Goal: Information Seeking & Learning: Check status

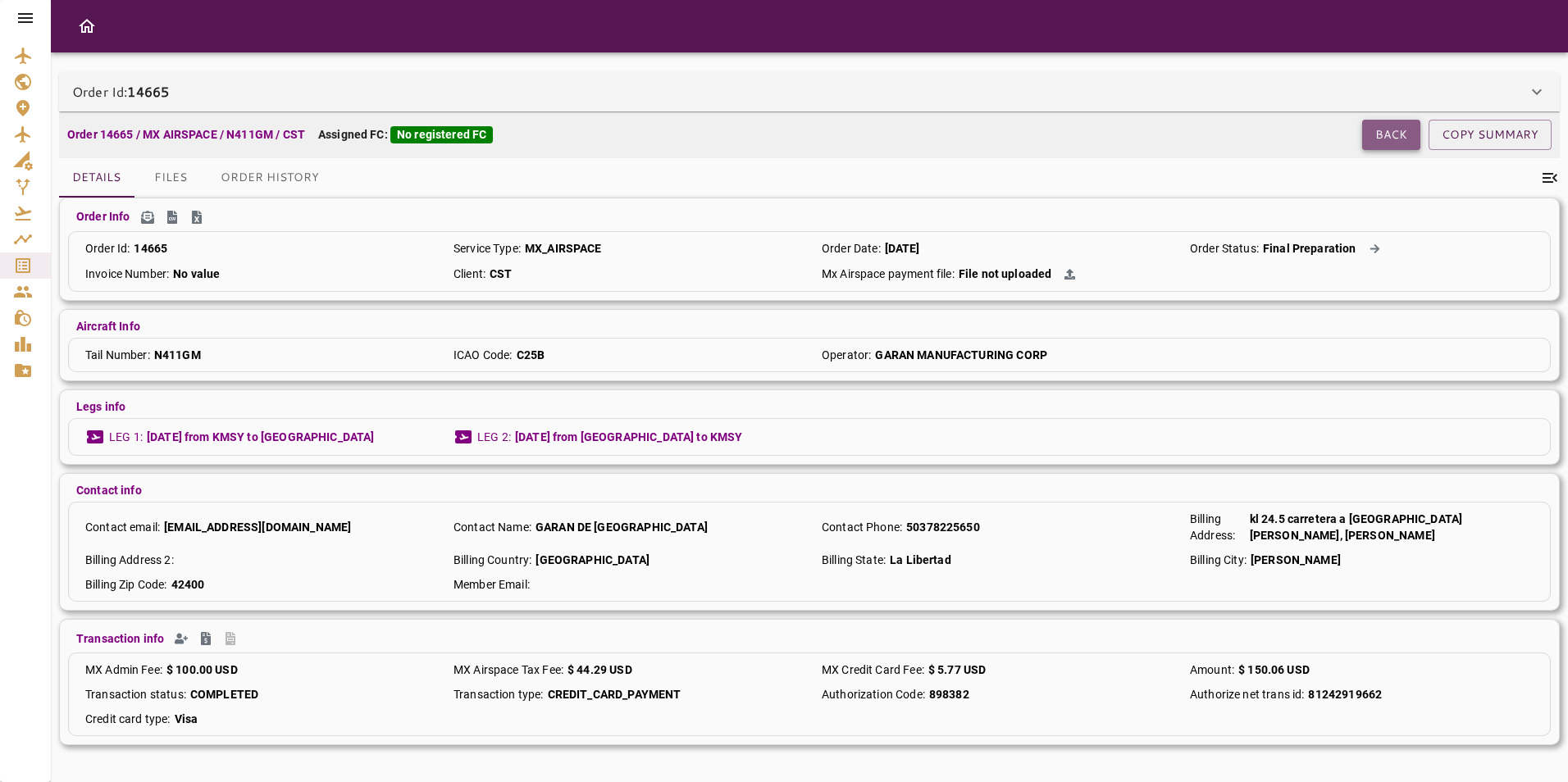
click at [1369, 132] on button "Back" at bounding box center [1391, 134] width 58 height 30
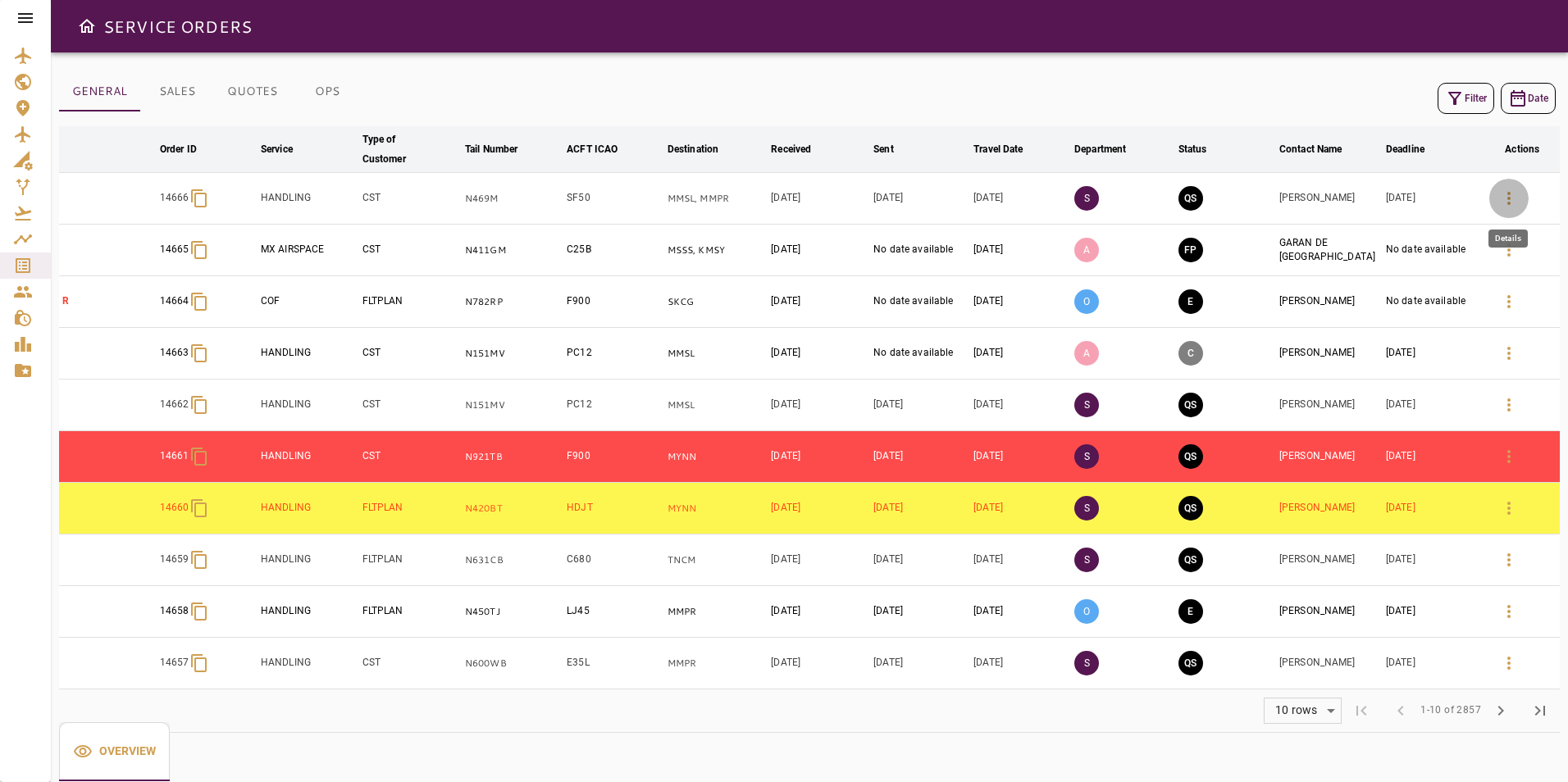
click at [1508, 202] on icon "button" at bounding box center [1509, 198] width 4 height 13
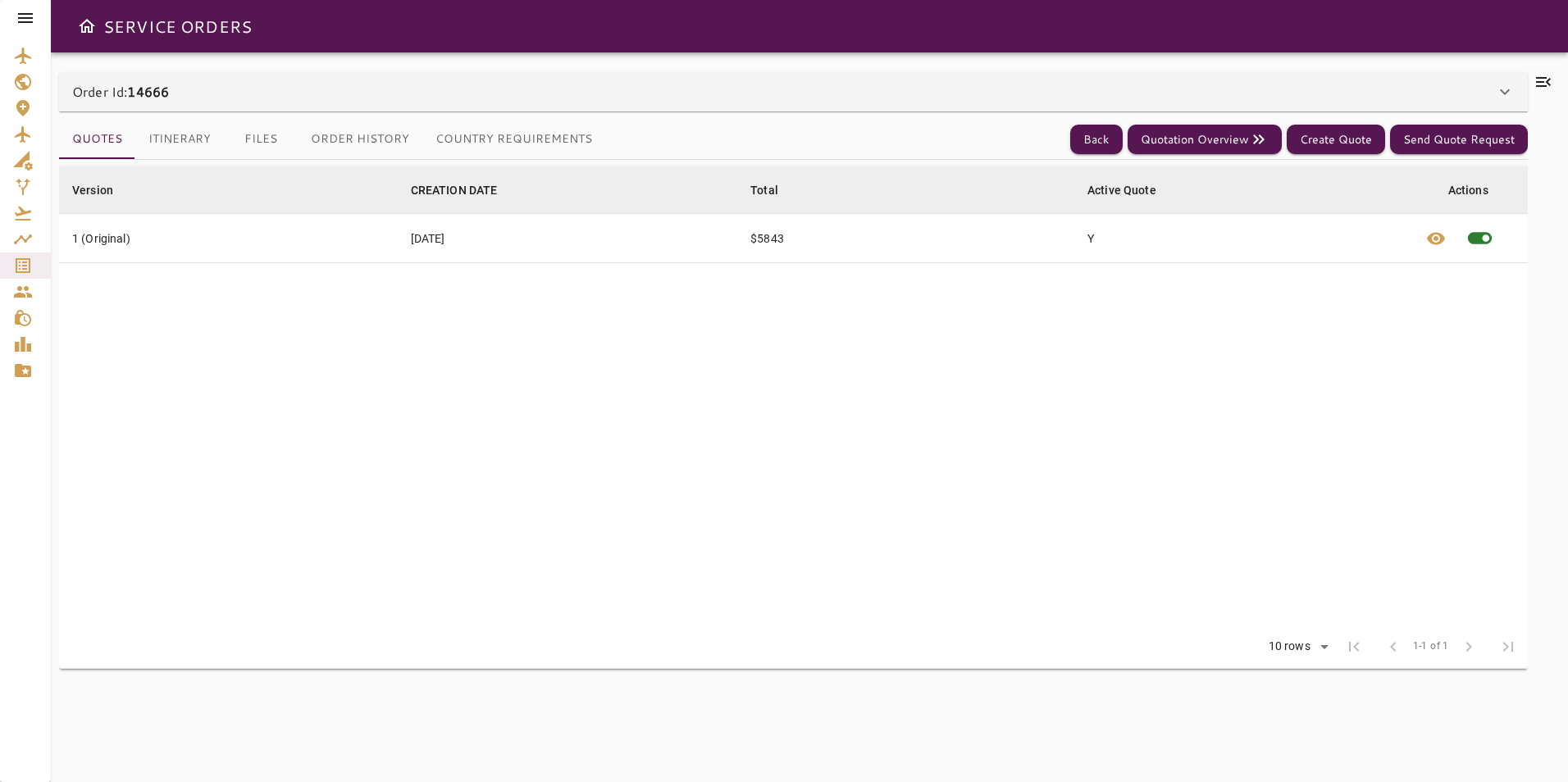
click at [609, 93] on div "Order Id: 14666" at bounding box center [784, 92] width 1423 height 20
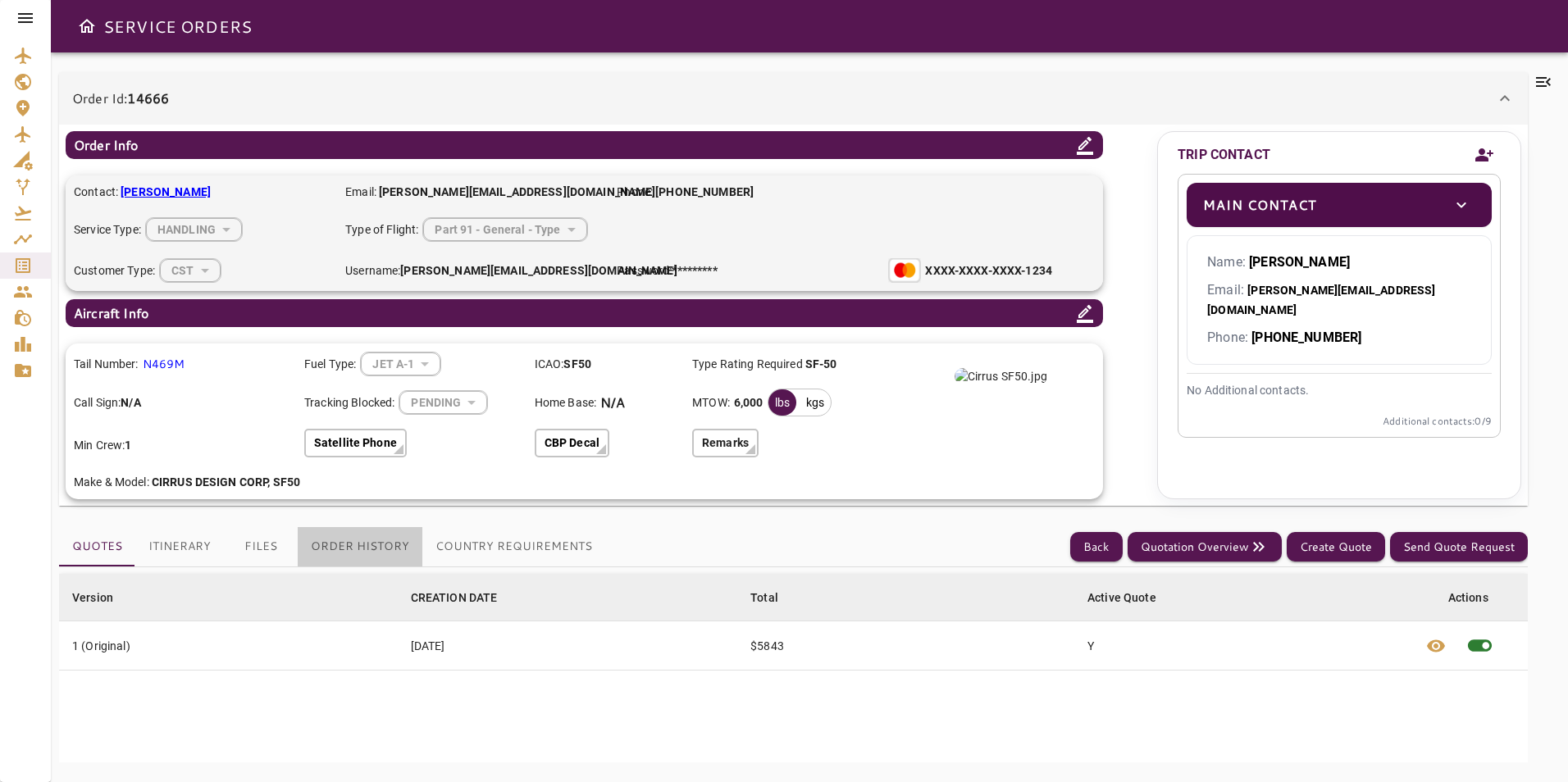
click at [374, 550] on button "Order History" at bounding box center [360, 546] width 125 height 39
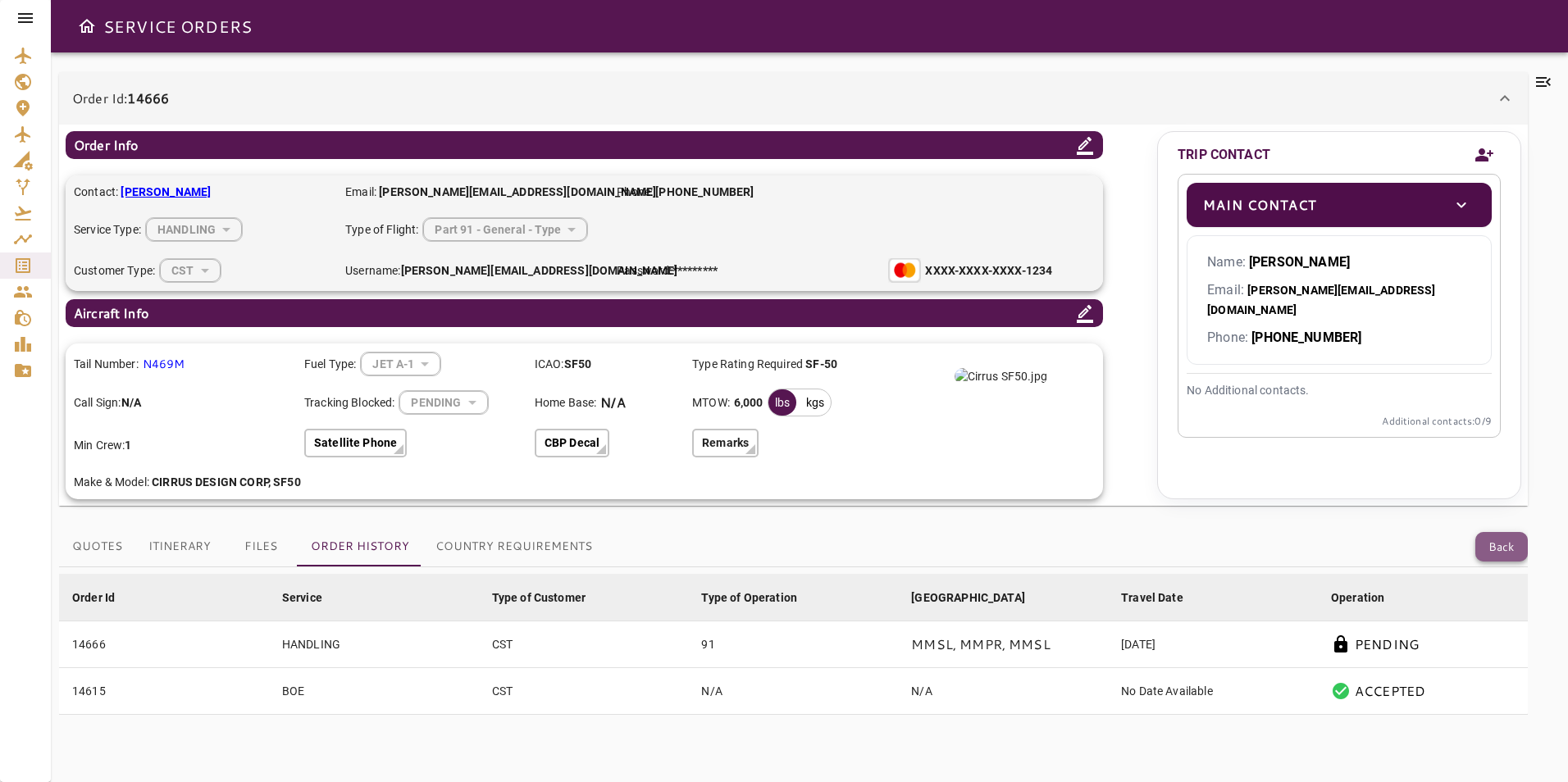
click at [1493, 540] on button "Back" at bounding box center [1502, 546] width 53 height 30
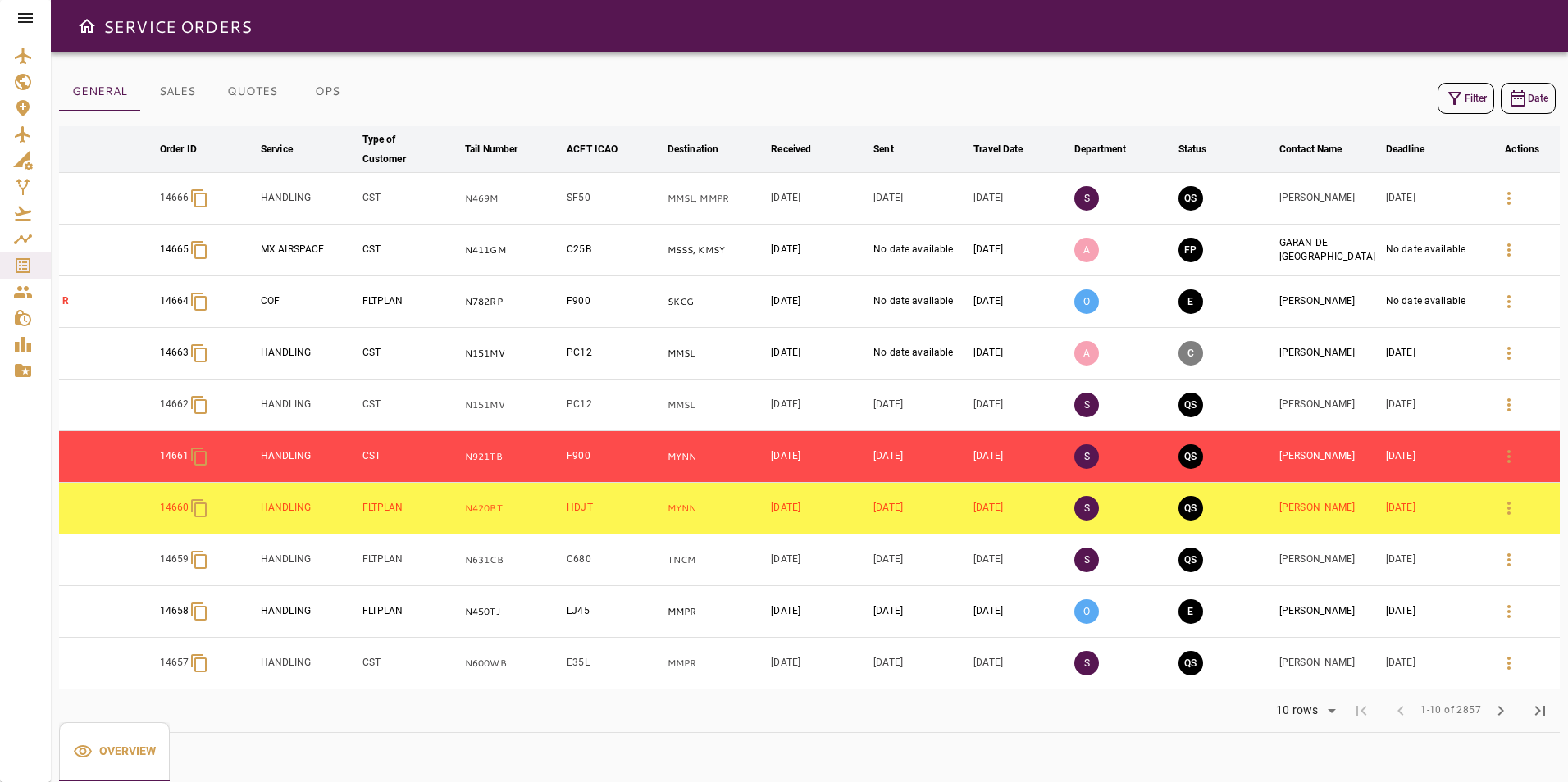
click at [19, 20] on icon at bounding box center [25, 18] width 20 height 20
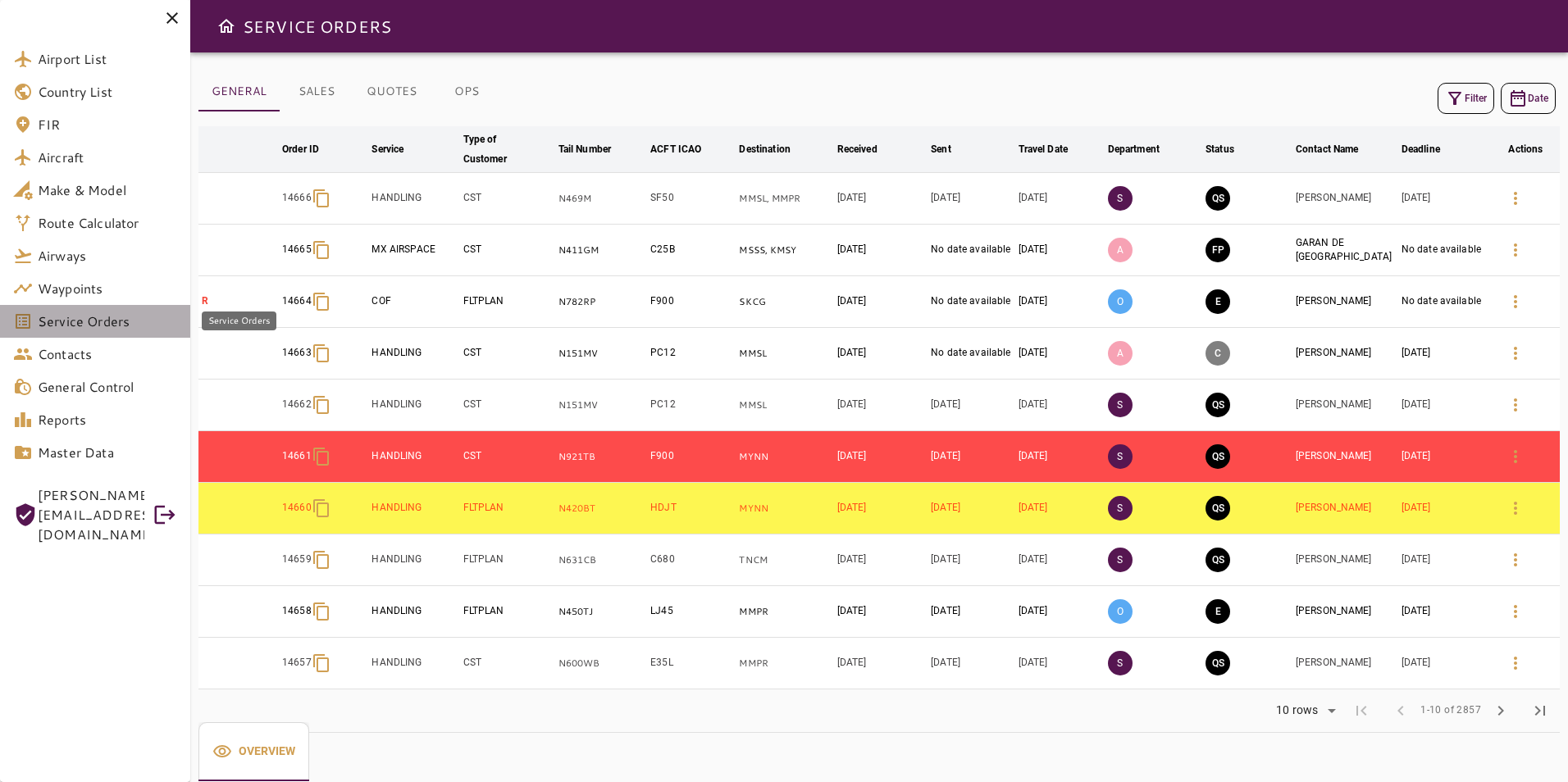
click at [59, 323] on span "Service Orders" at bounding box center [108, 322] width 140 height 20
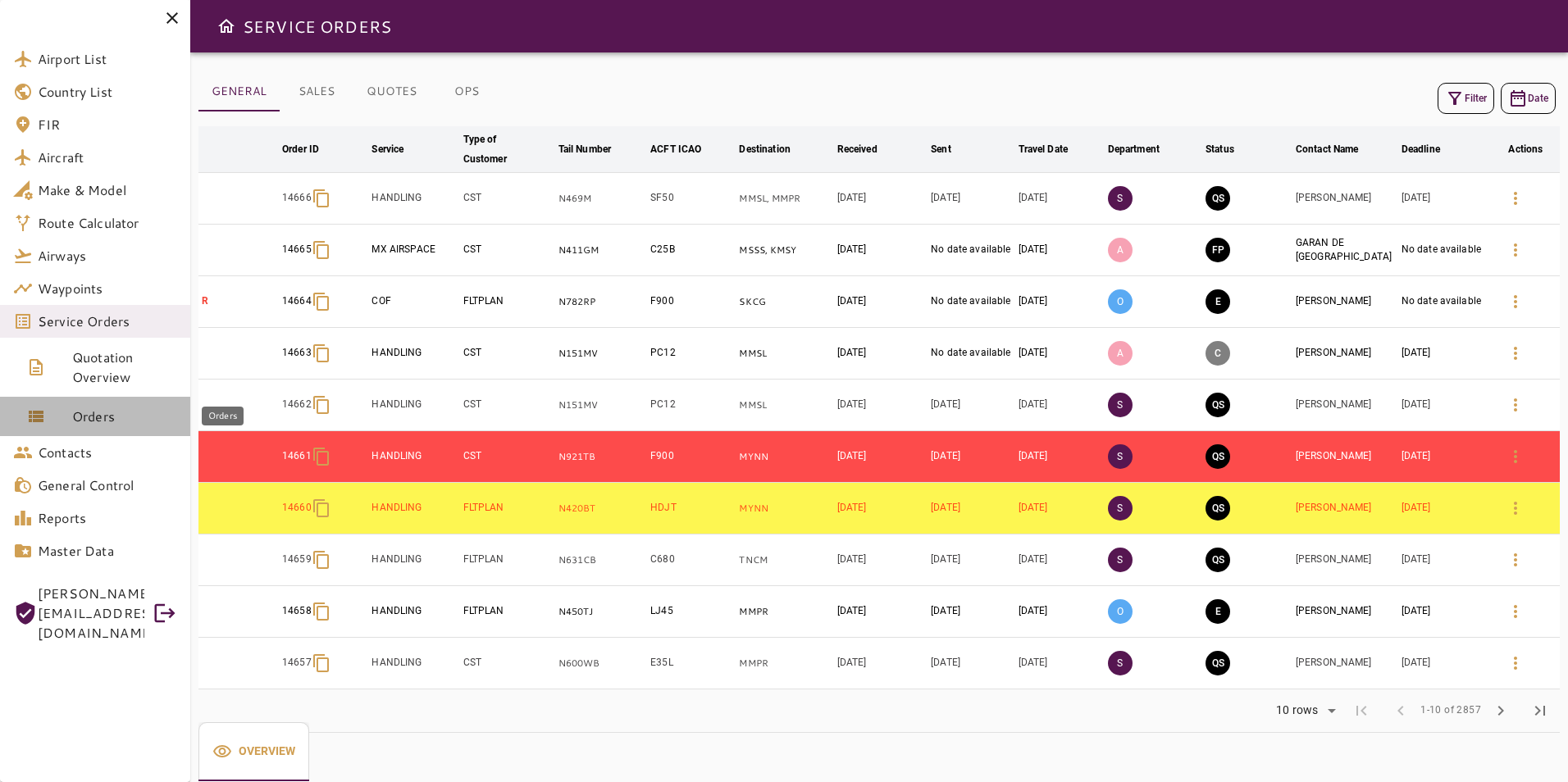
click at [79, 404] on link "Orders" at bounding box center [95, 416] width 190 height 39
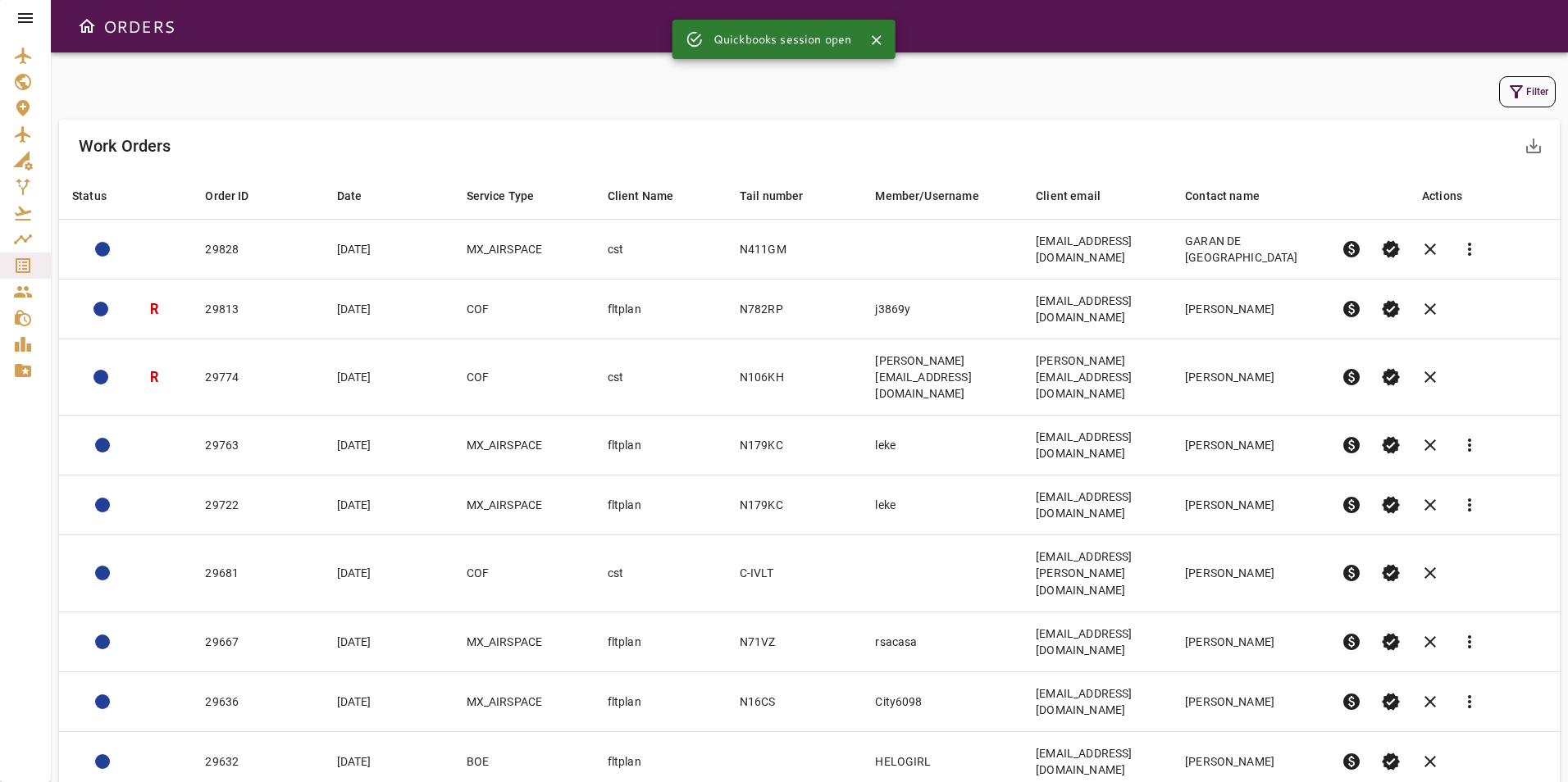
click at [26, 13] on icon at bounding box center [25, 18] width 20 height 20
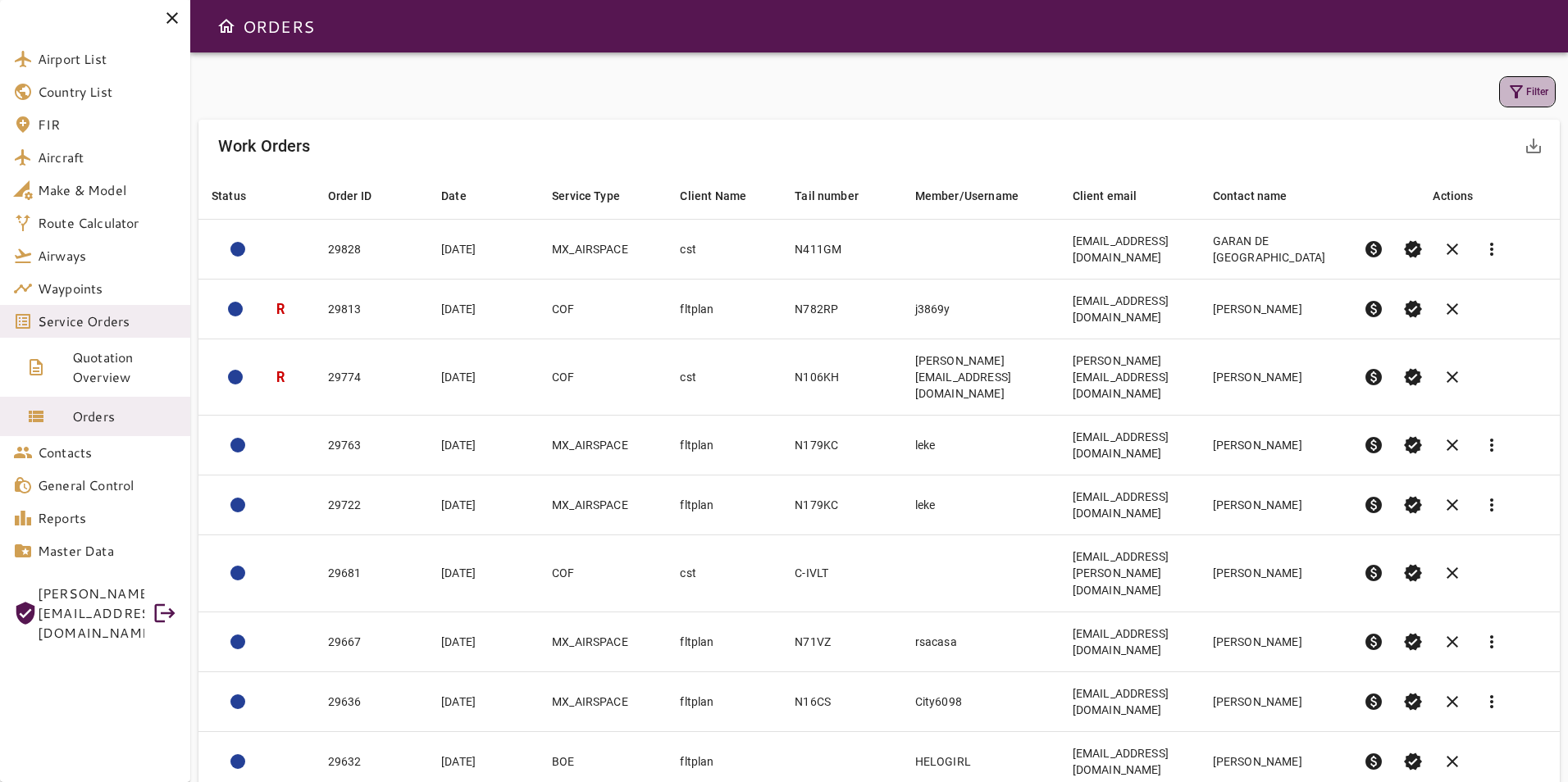
click at [1517, 96] on icon "button" at bounding box center [1516, 92] width 13 height 13
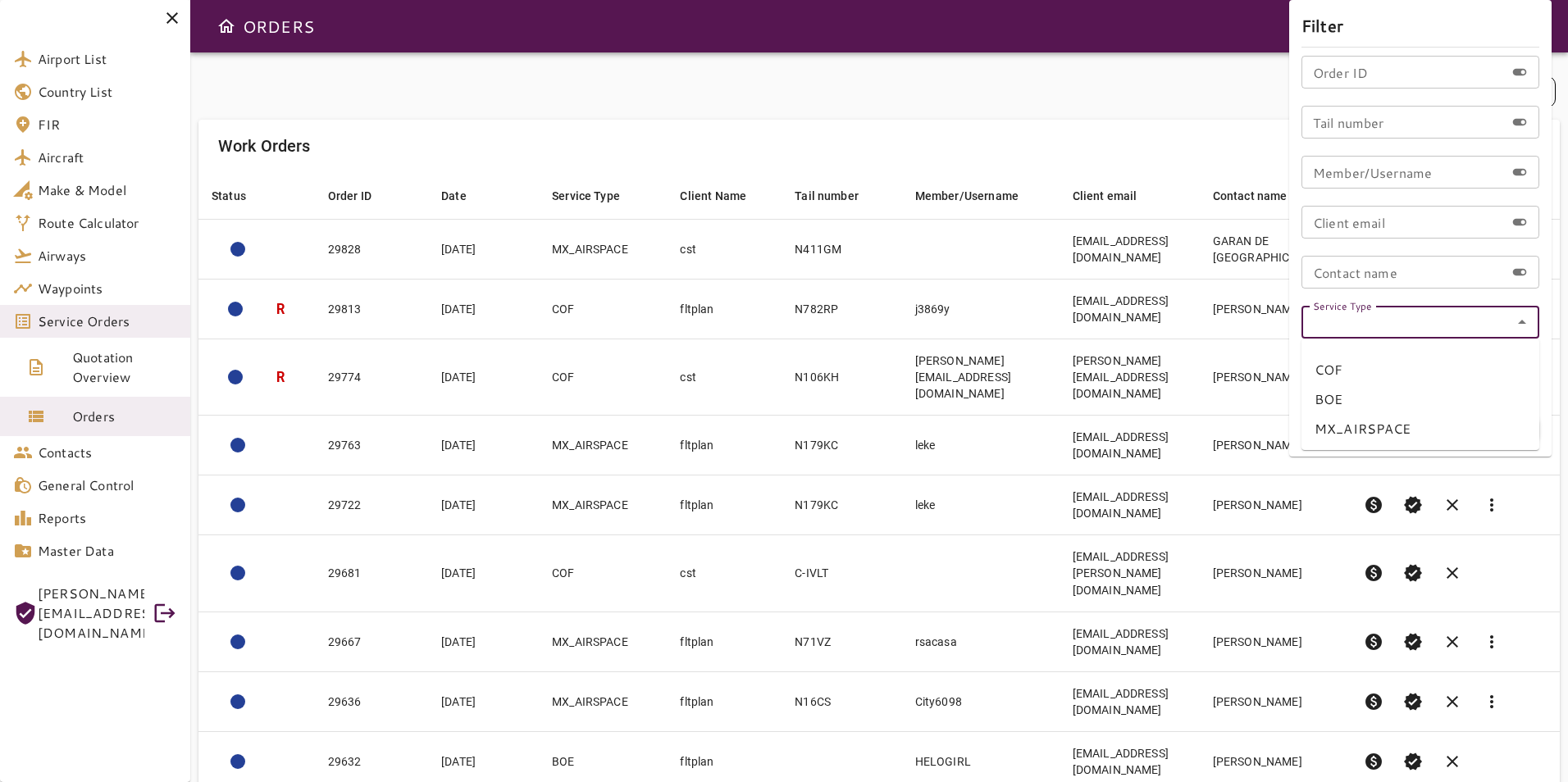
click at [1331, 331] on input "Service Type" at bounding box center [1420, 322] width 228 height 23
click at [1332, 425] on li "MX_AIRSPACE" at bounding box center [1420, 429] width 237 height 30
type input "**********"
click at [1477, 427] on button "Apply" at bounding box center [1486, 429] width 107 height 30
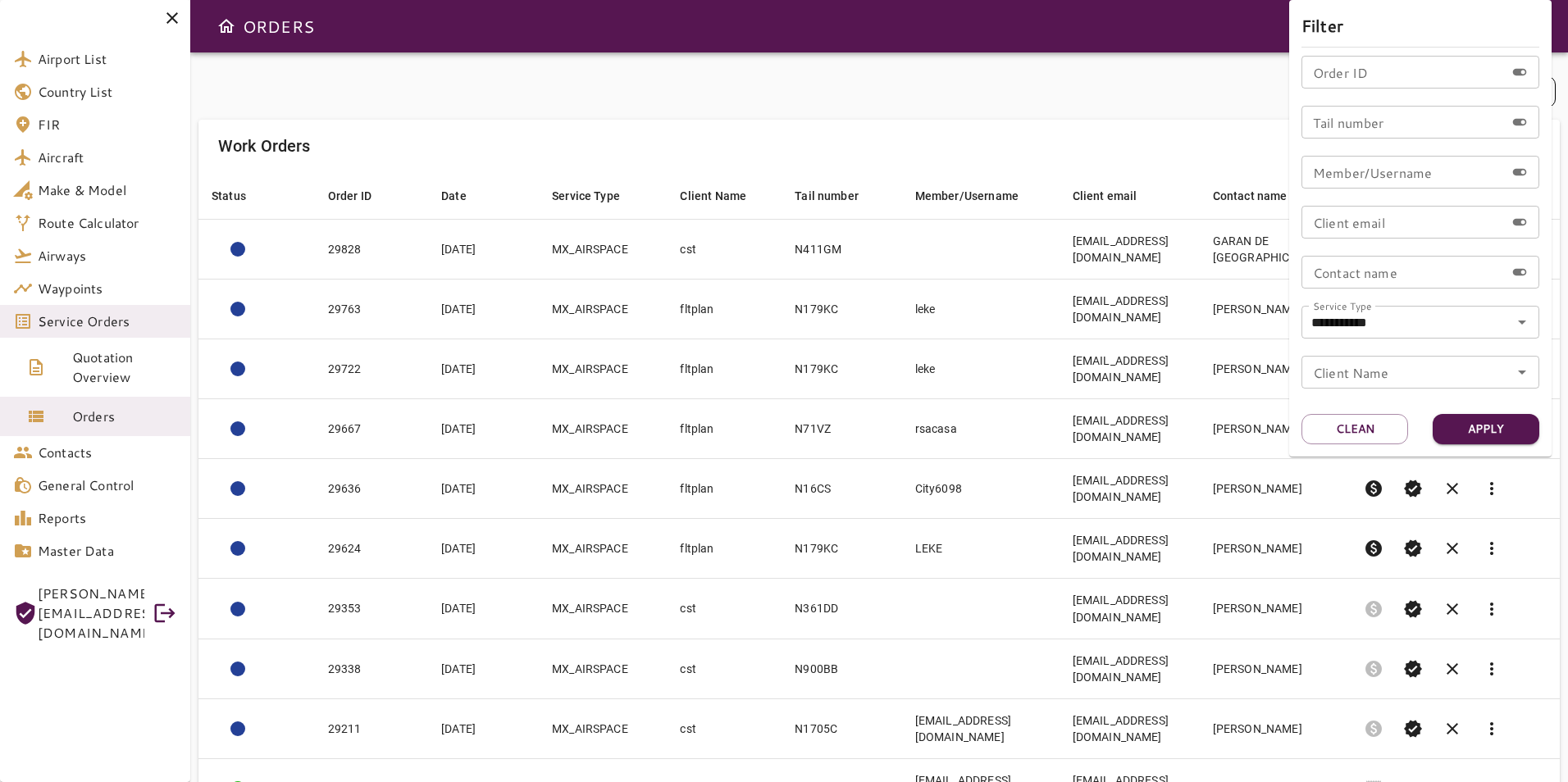
click at [900, 74] on div at bounding box center [784, 391] width 1568 height 782
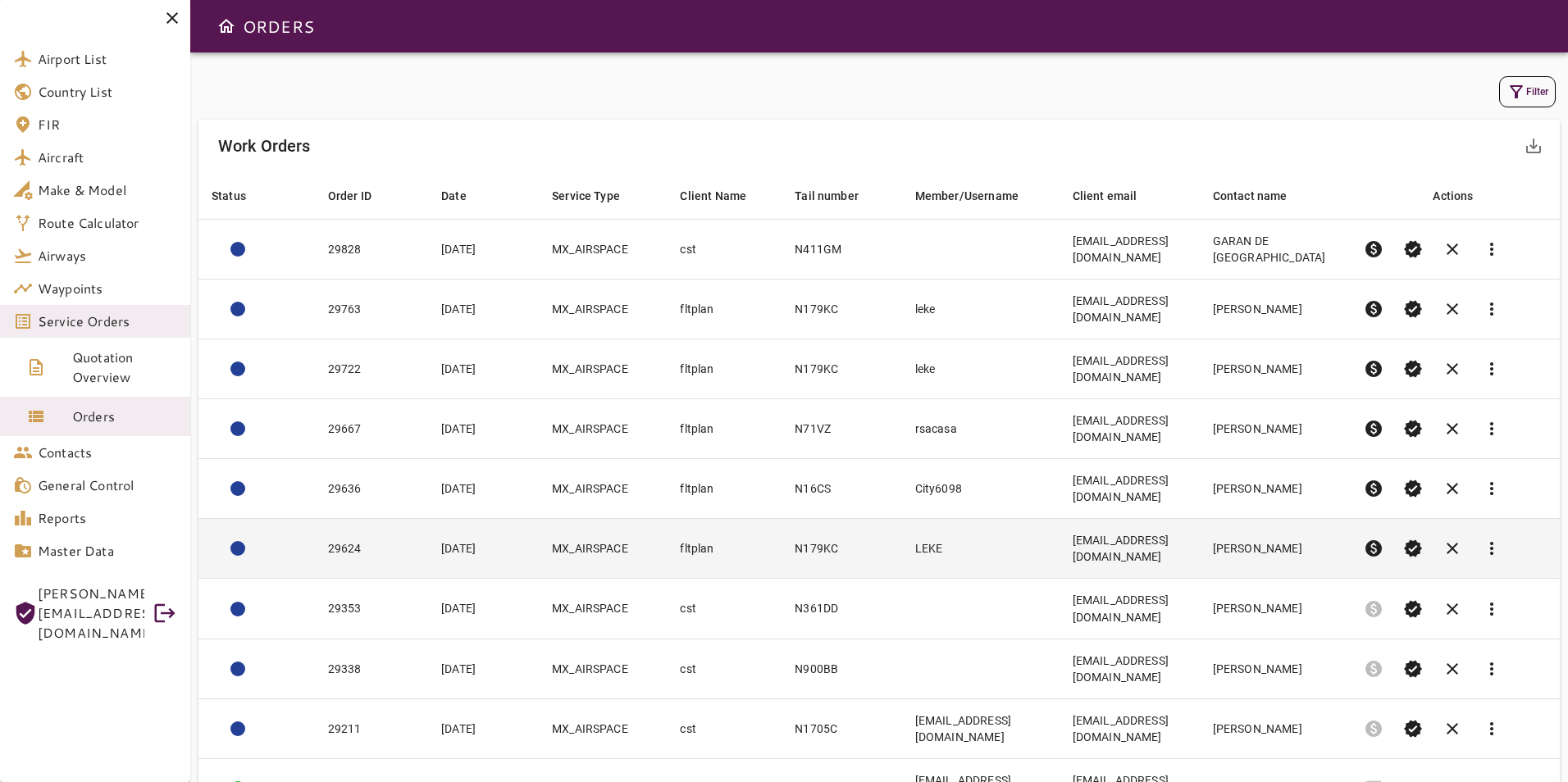
click at [633, 519] on td "MX_AIRSPACE" at bounding box center [602, 549] width 128 height 60
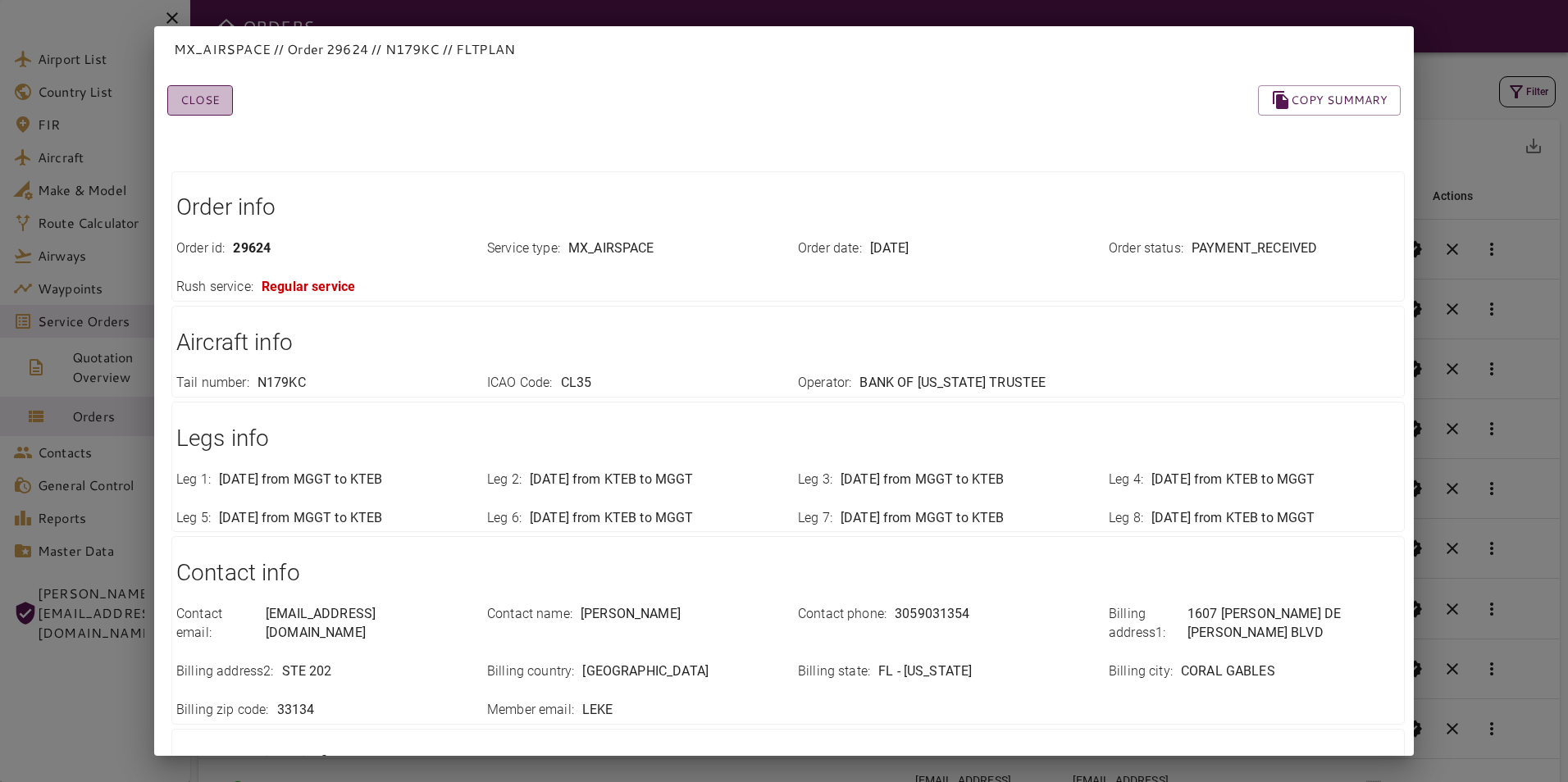
click at [204, 107] on button "Close" at bounding box center [200, 100] width 65 height 30
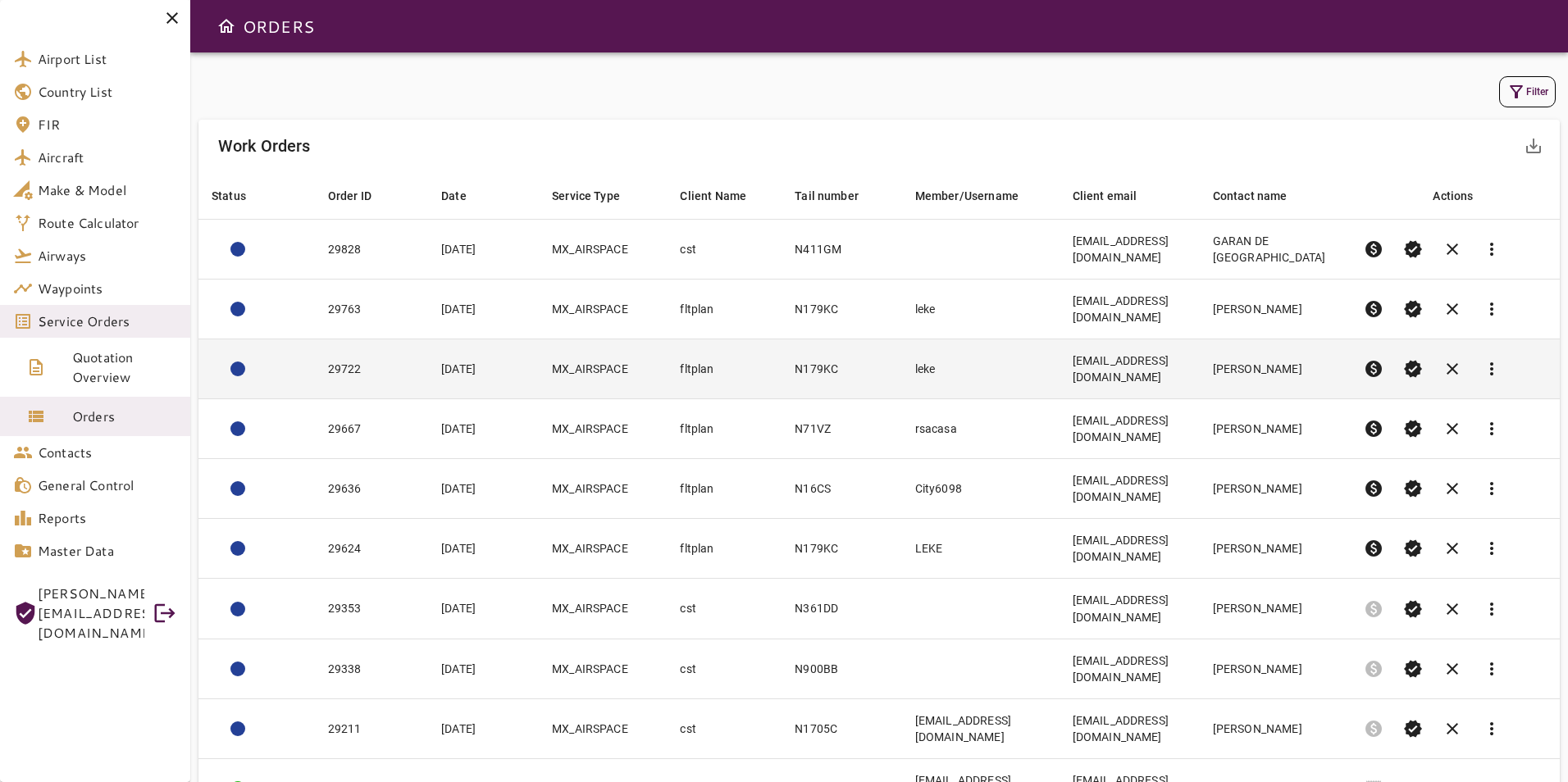
click at [498, 366] on td "[DATE]" at bounding box center [483, 370] width 111 height 60
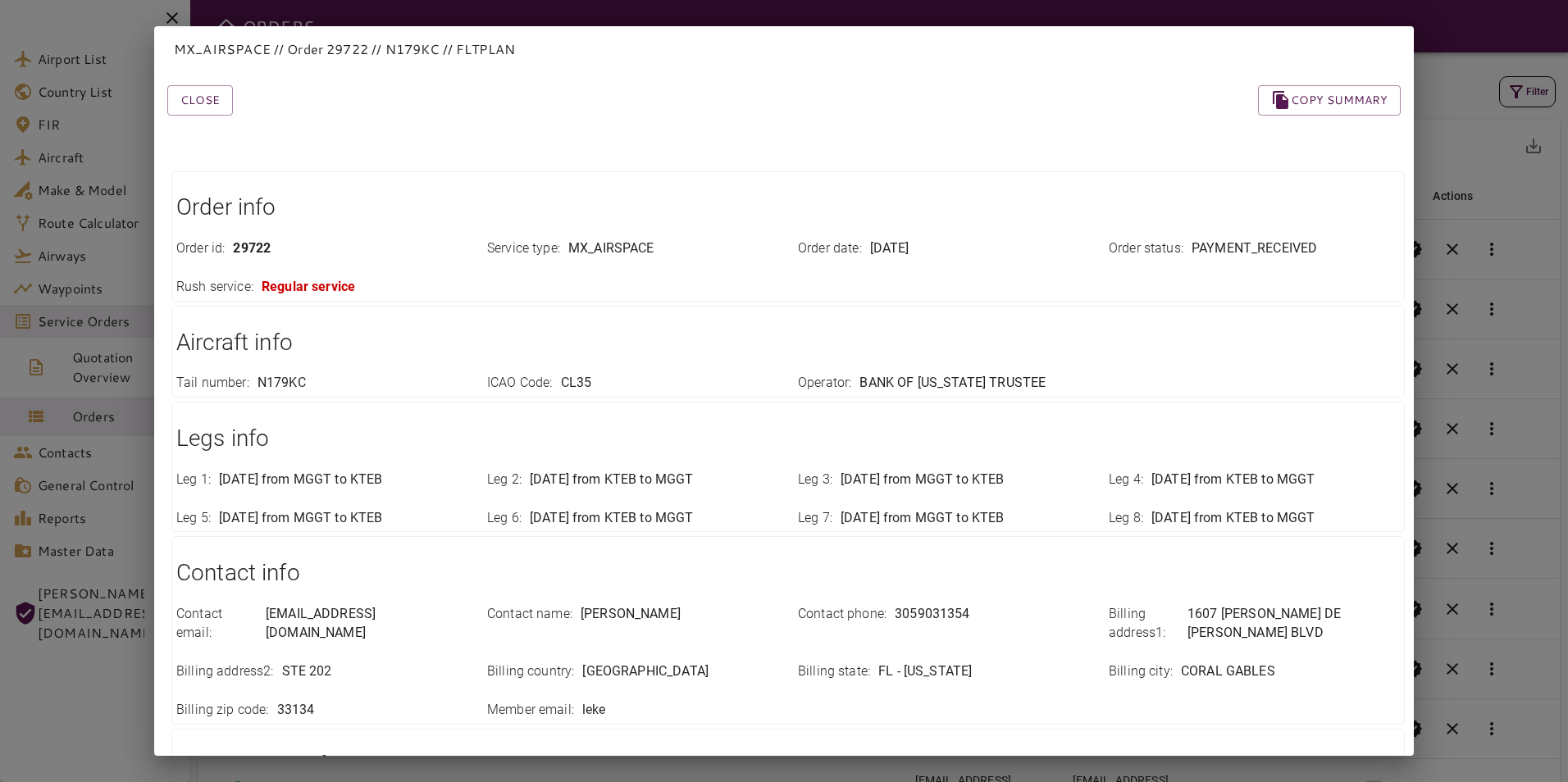
click at [161, 94] on div "Close Copy summary" at bounding box center [764, 81] width 1273 height 70
click at [209, 116] on div "Close Copy summary Order info Order id : 29722 Service type : MX_AIRSPACE Order…" at bounding box center [764, 515] width 1273 height 937
click at [195, 96] on button "Close" at bounding box center [200, 100] width 65 height 30
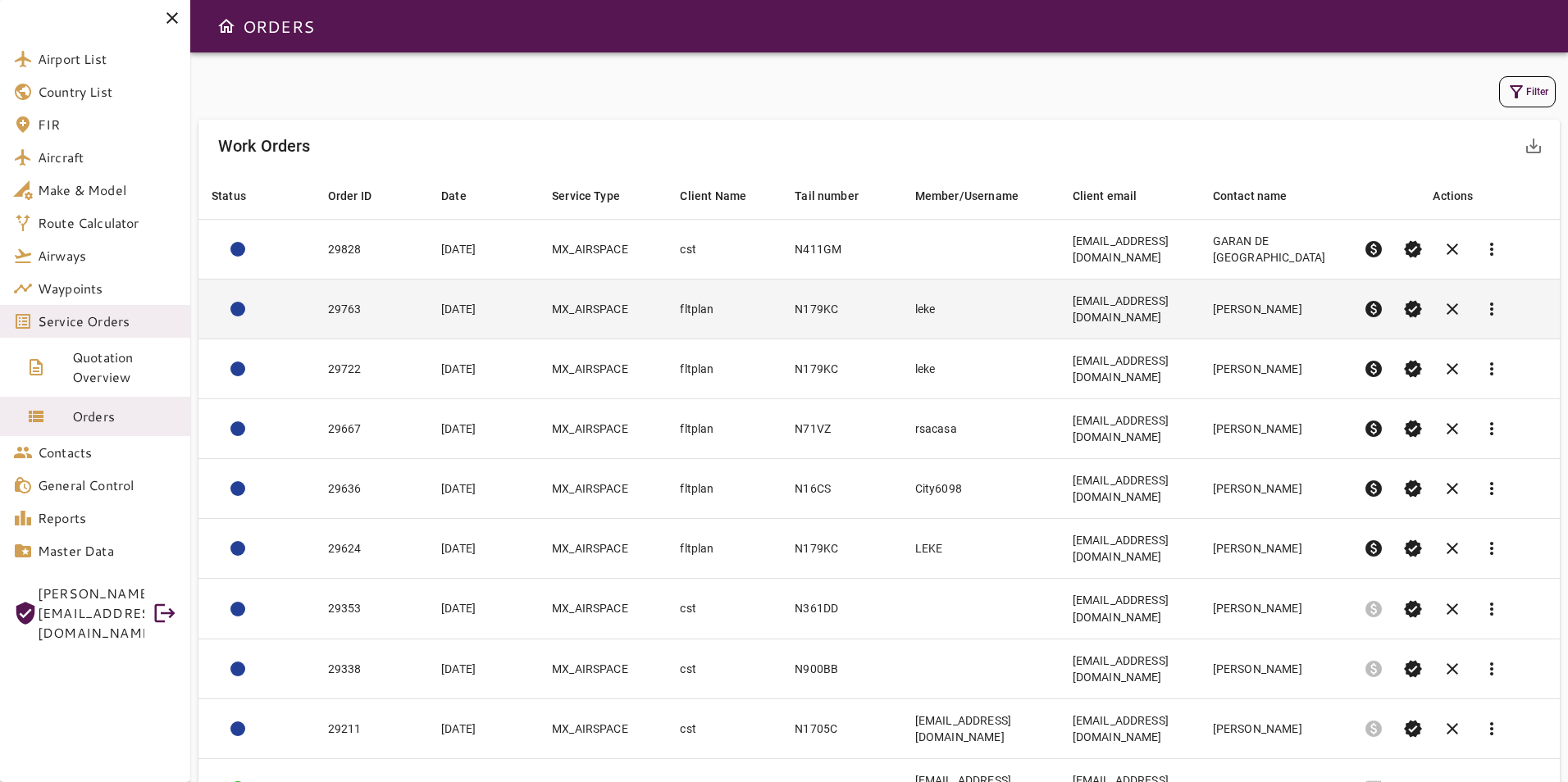
click at [402, 318] on td "29763" at bounding box center [372, 310] width 114 height 60
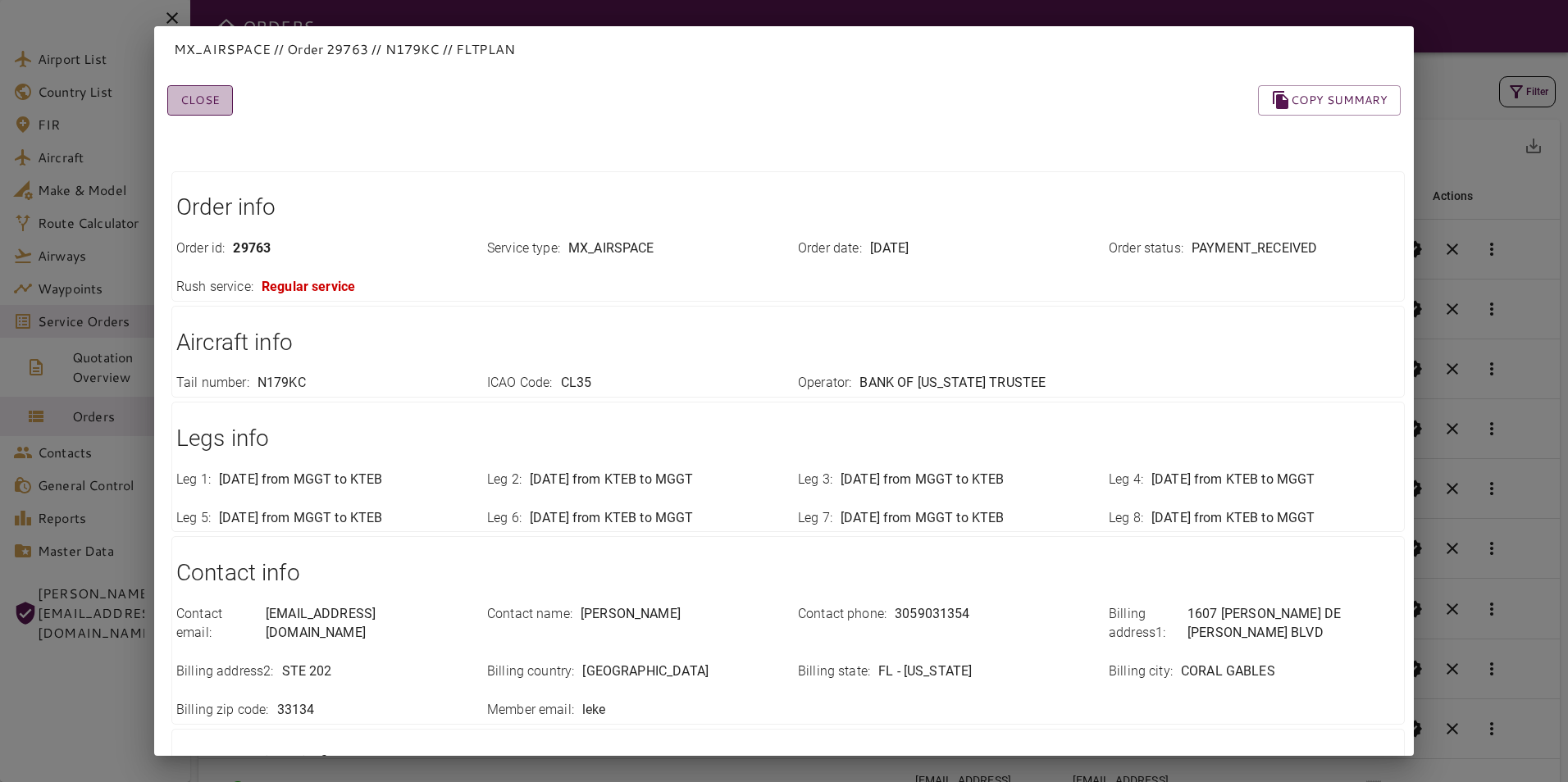
click at [201, 107] on button "Close" at bounding box center [200, 100] width 65 height 30
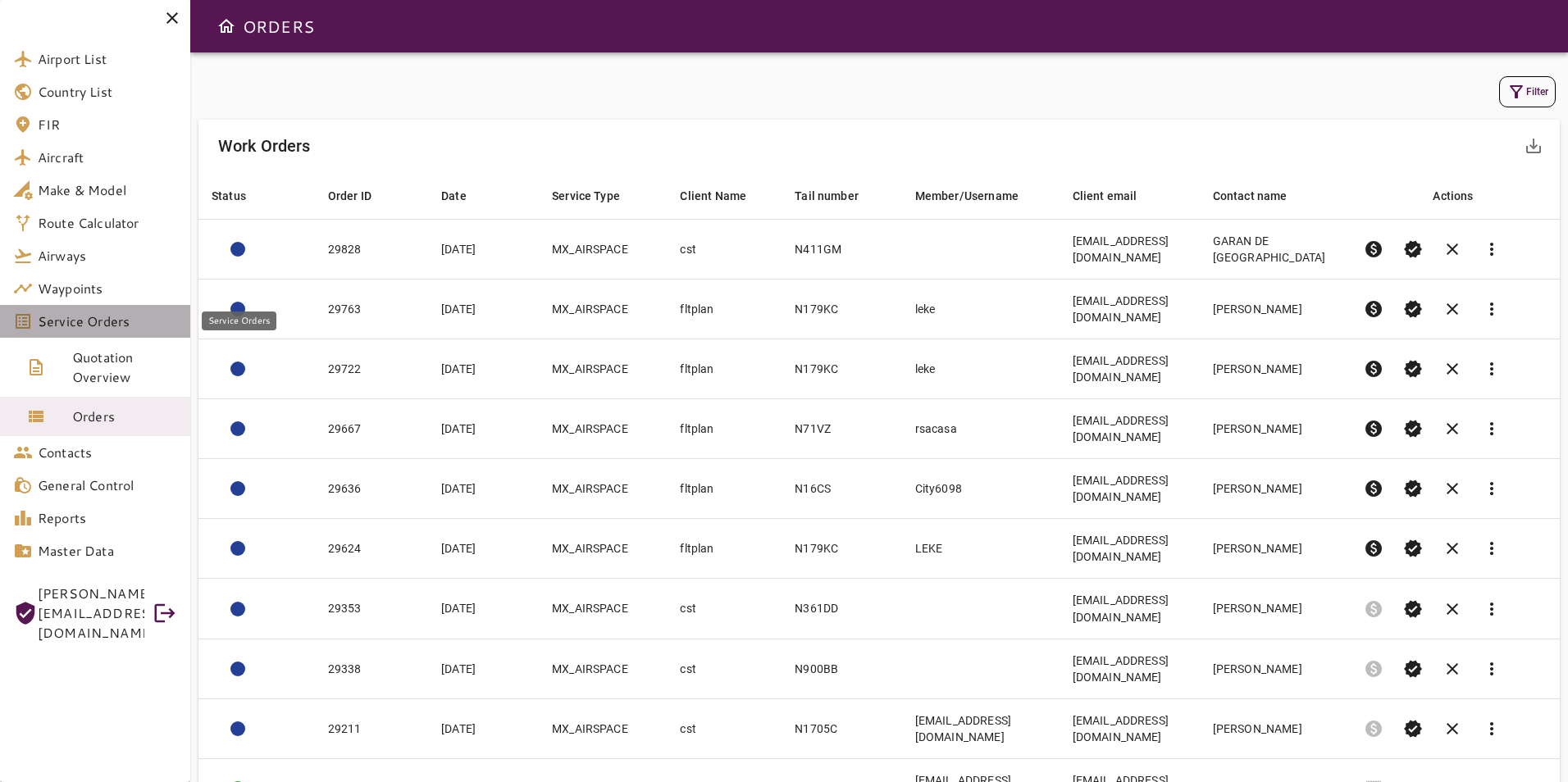
click at [113, 309] on link "Service Orders" at bounding box center [95, 322] width 190 height 33
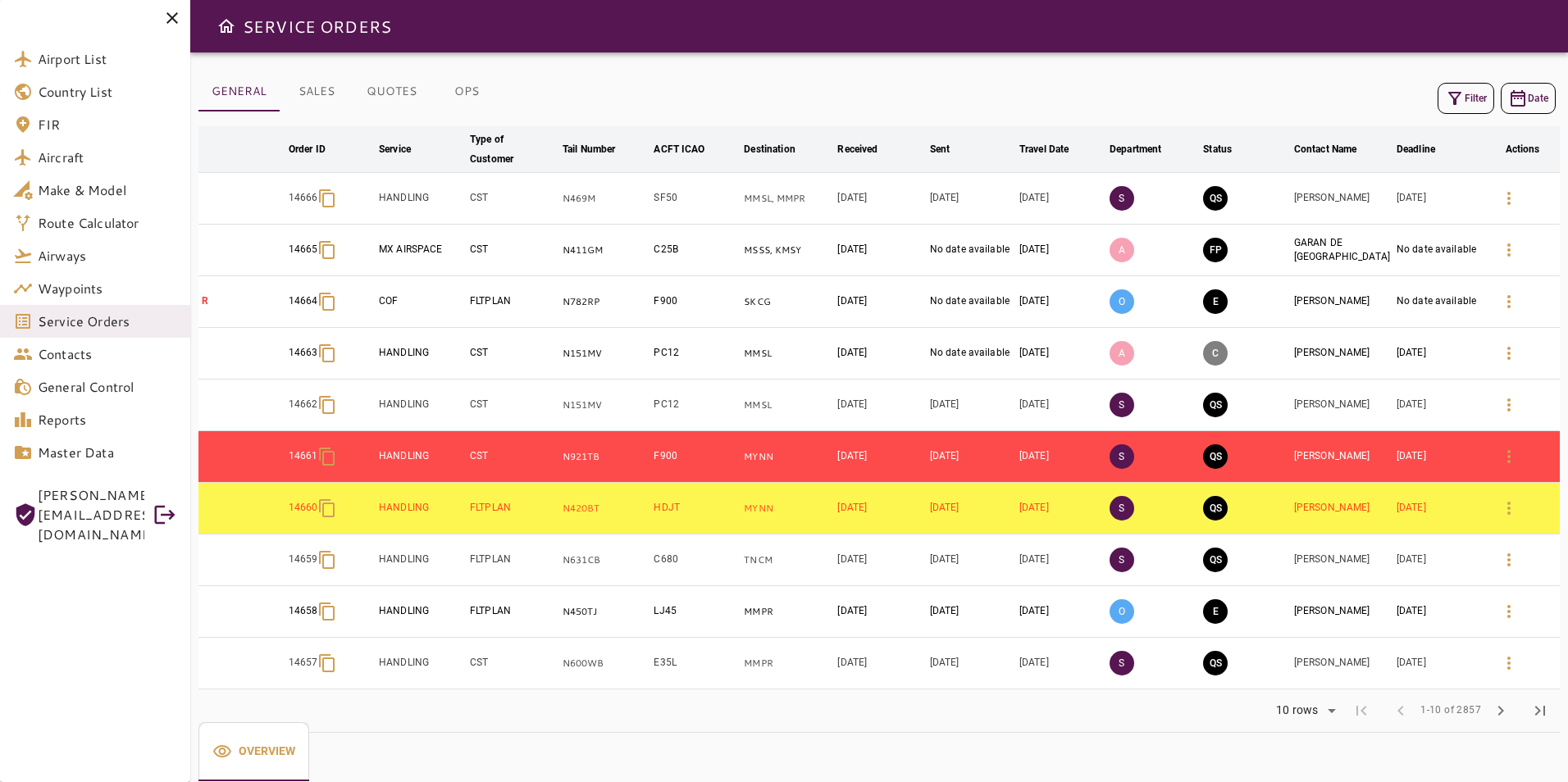
click at [1451, 105] on icon "button" at bounding box center [1455, 99] width 20 height 20
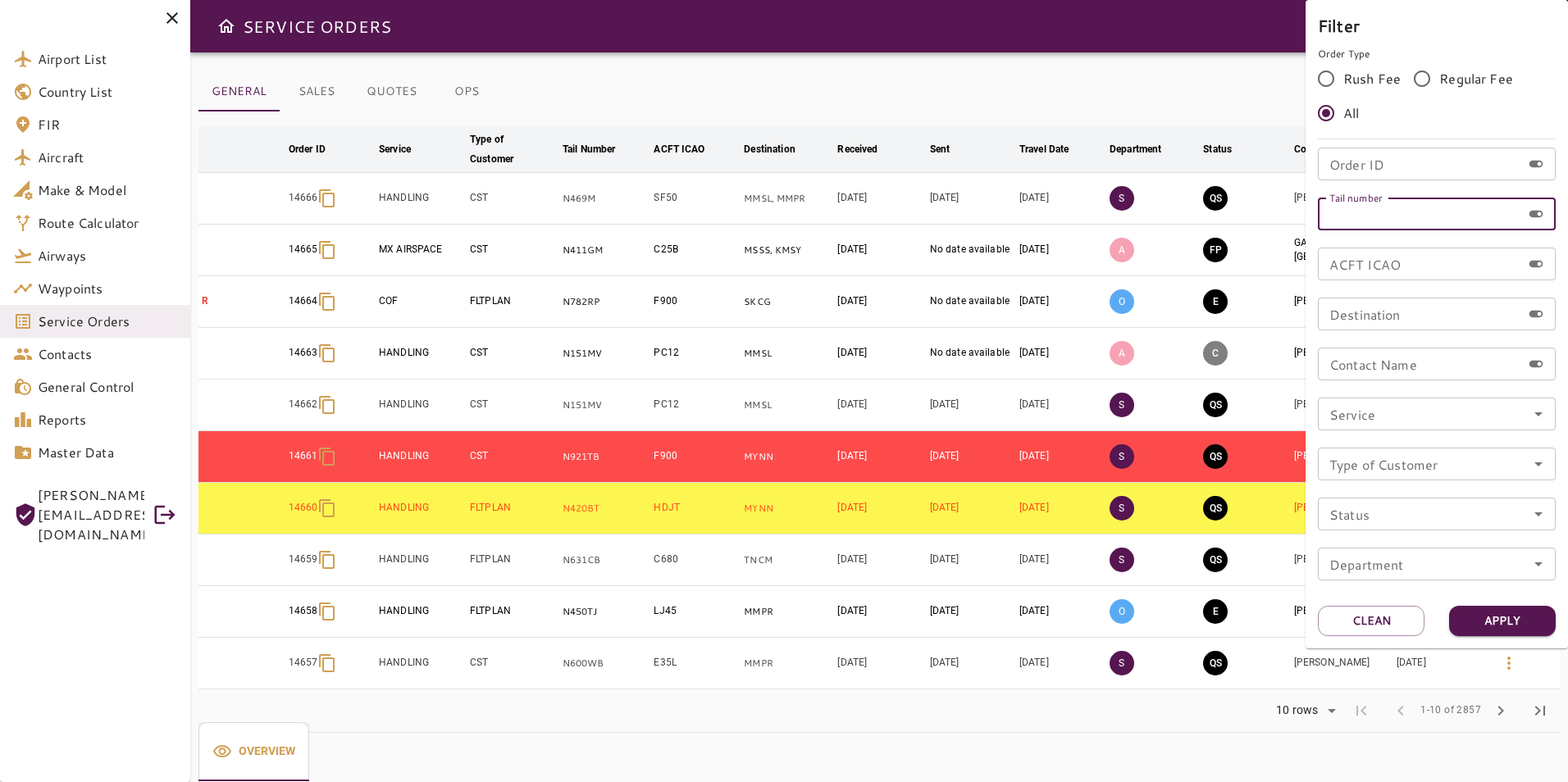
click at [1366, 223] on input "Tail number" at bounding box center [1419, 214] width 203 height 33
type input "******"
click at [1512, 607] on button "Apply" at bounding box center [1503, 621] width 107 height 30
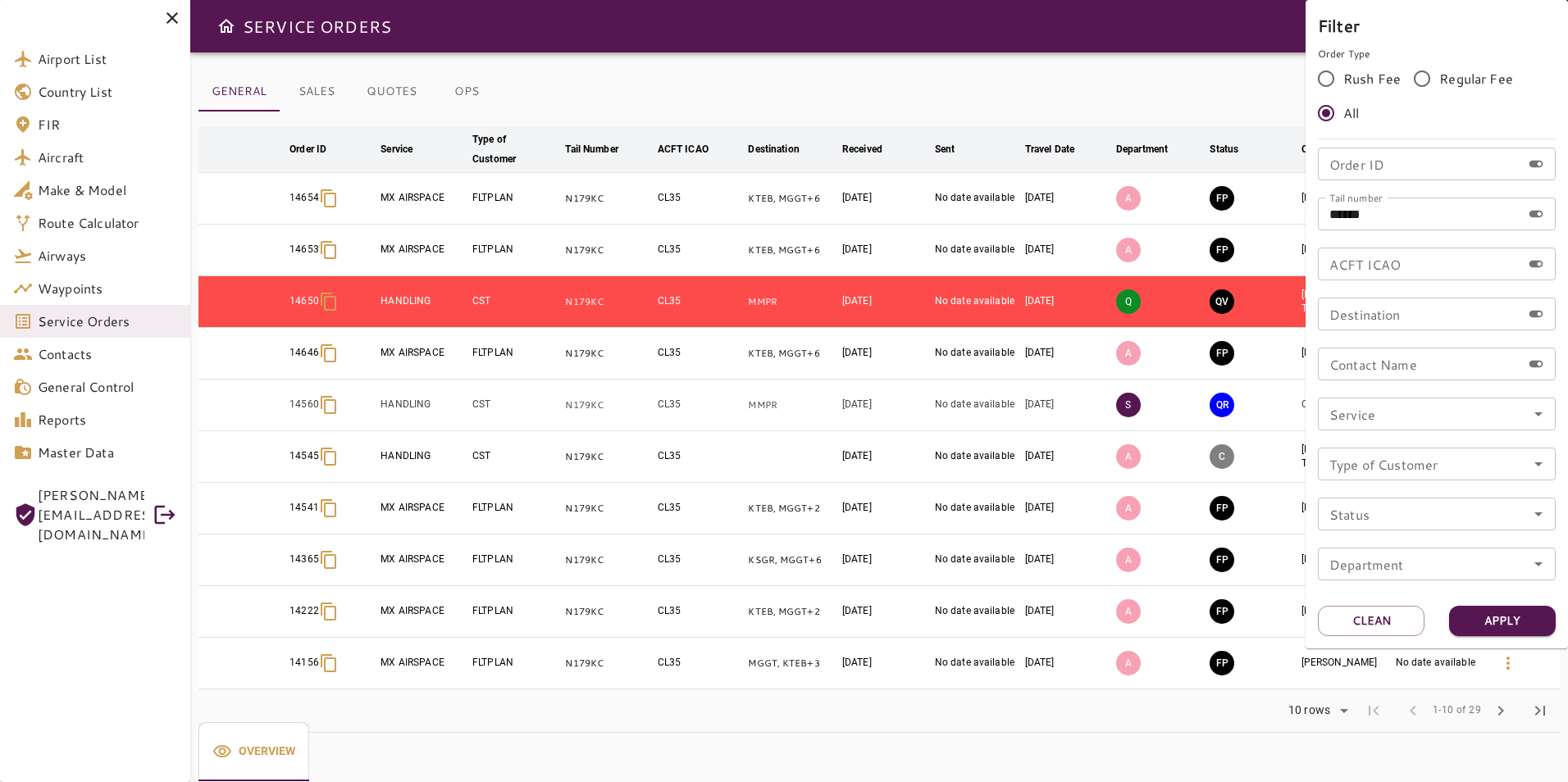
click at [1020, 112] on div at bounding box center [784, 391] width 1568 height 782
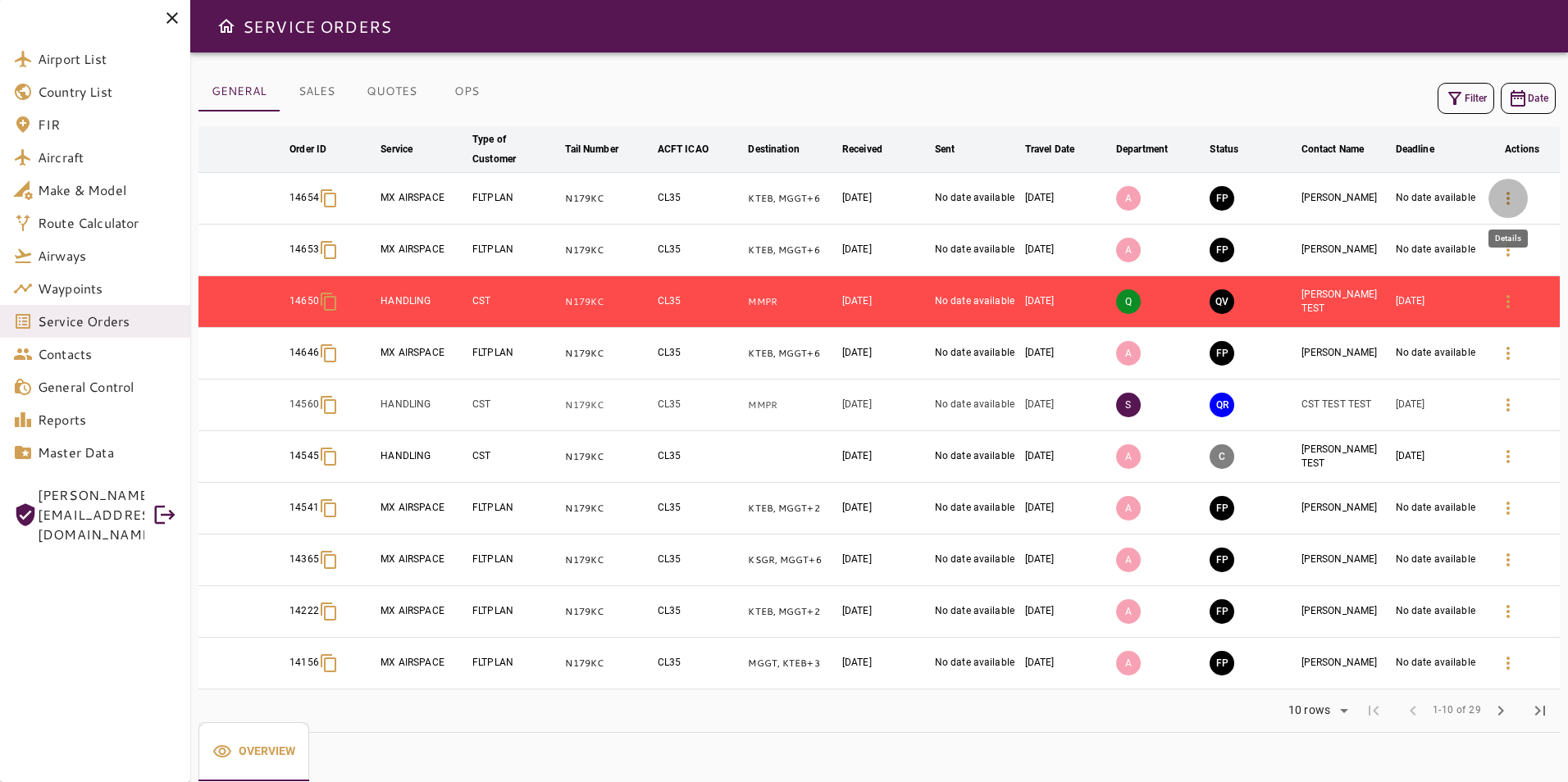
click at [1498, 200] on icon "button" at bounding box center [1508, 198] width 20 height 20
